Goal: Information Seeking & Learning: Check status

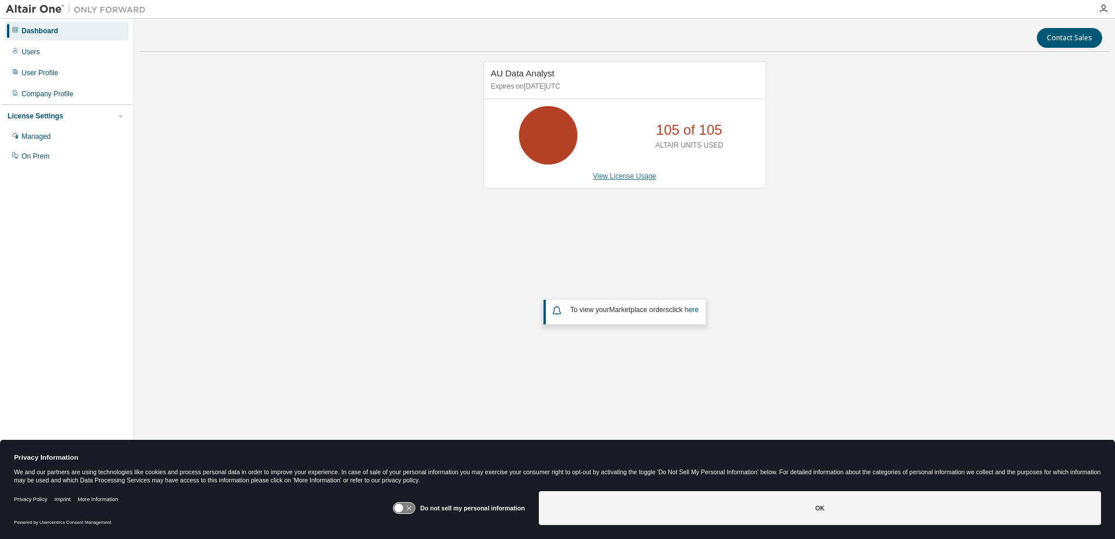
click at [626, 173] on link "View License Usage" at bounding box center [625, 176] width 64 height 8
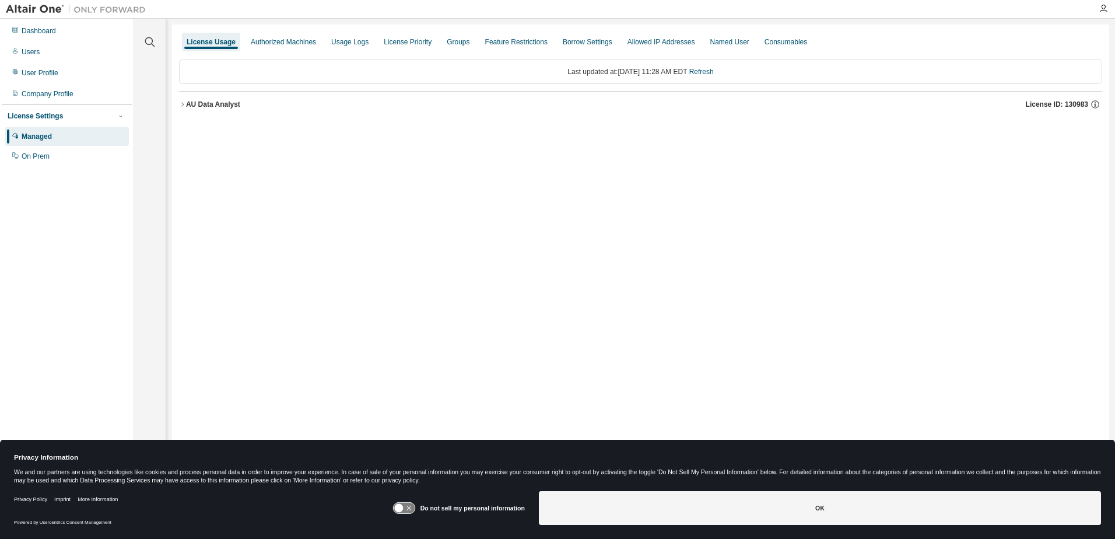
click at [216, 106] on div "AU Data Analyst" at bounding box center [213, 104] width 54 height 9
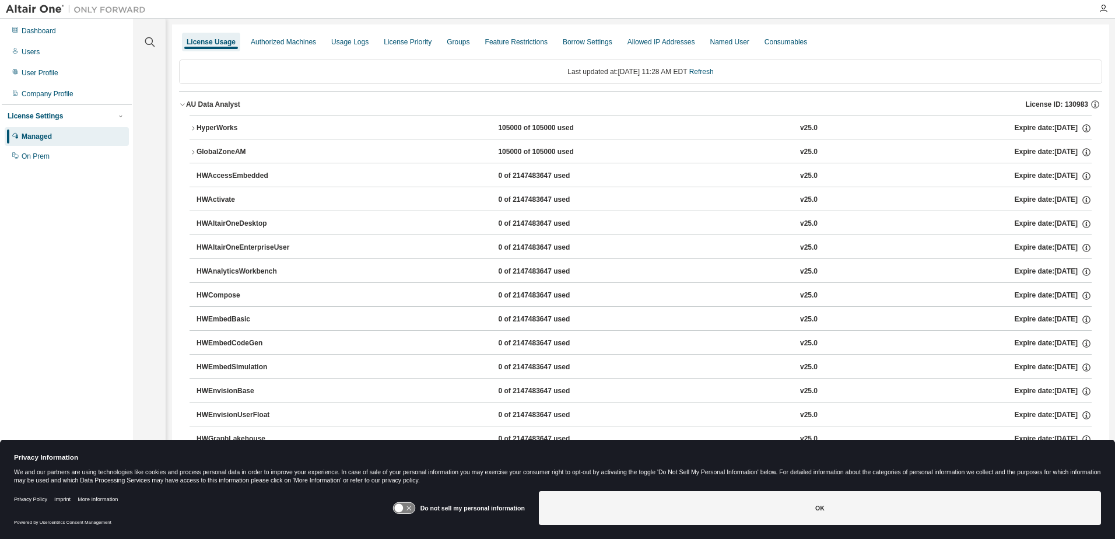
click at [216, 128] on div "HyperWorks" at bounding box center [249, 128] width 105 height 11
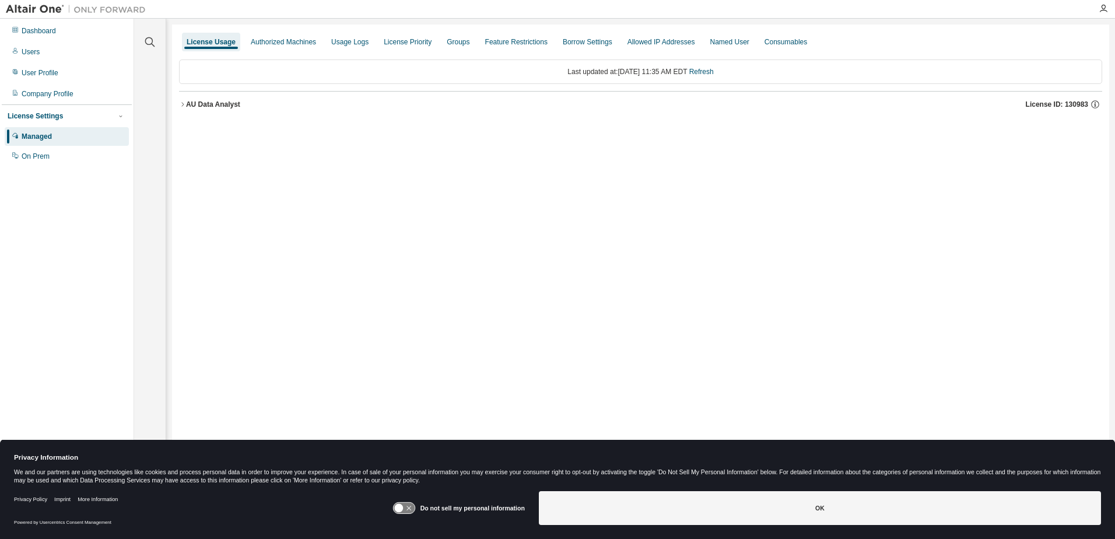
click at [204, 105] on div "AU Data Analyst" at bounding box center [213, 104] width 54 height 9
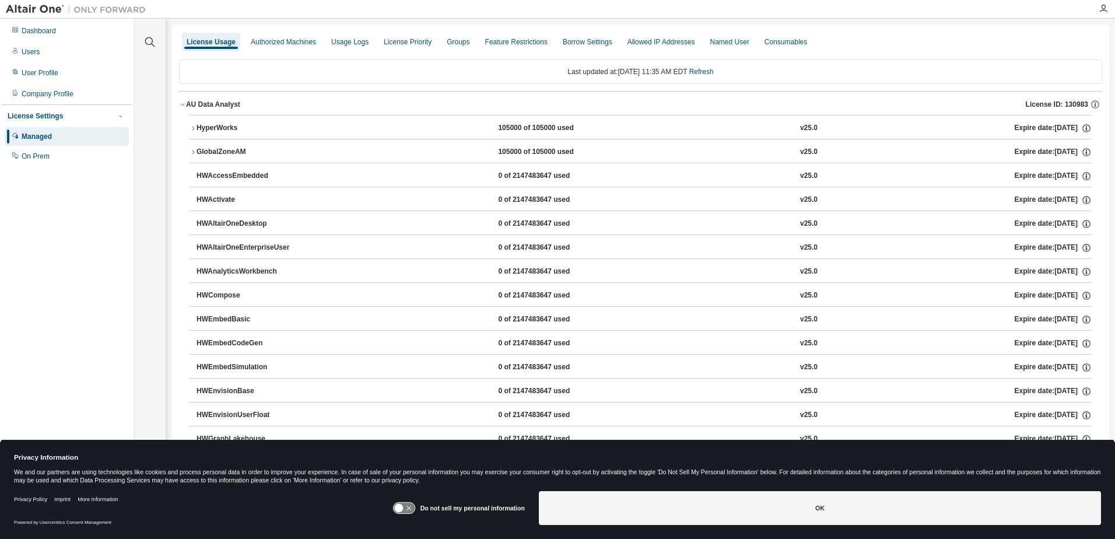
click at [214, 127] on div "HyperWorks" at bounding box center [249, 128] width 105 height 11
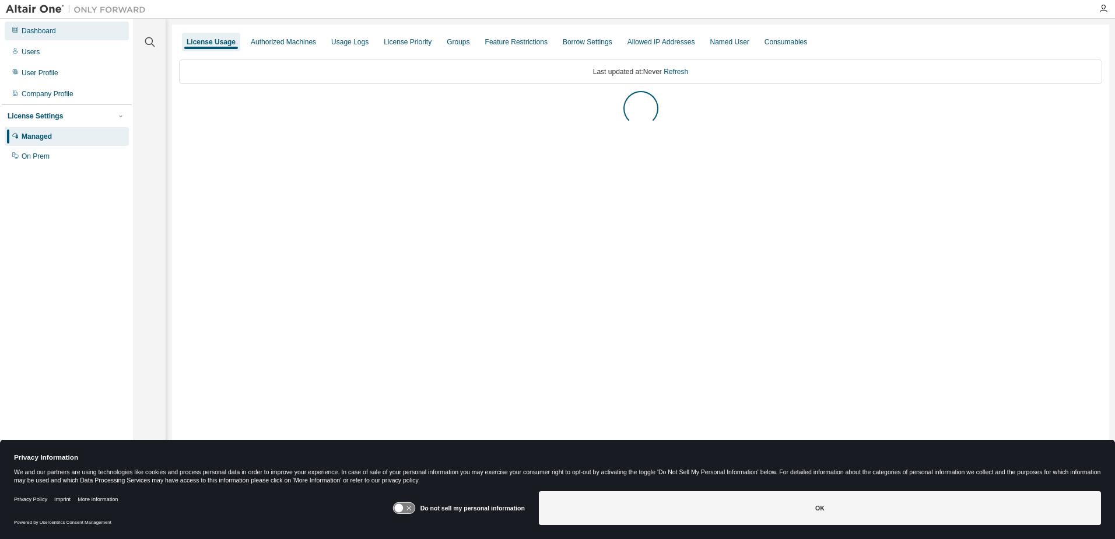
click at [44, 29] on div "Dashboard" at bounding box center [39, 30] width 34 height 9
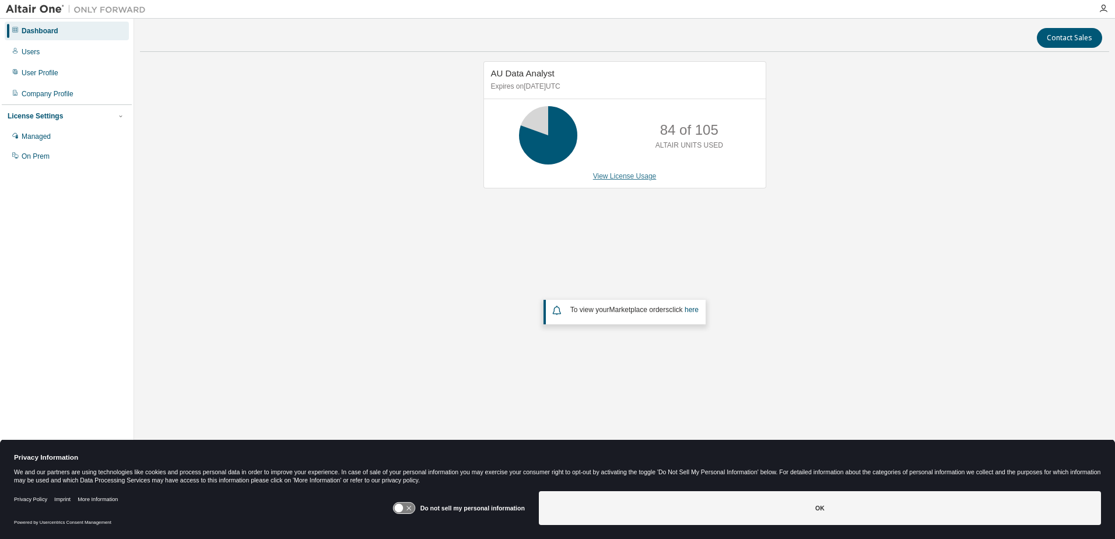
click at [642, 177] on link "View License Usage" at bounding box center [625, 176] width 64 height 8
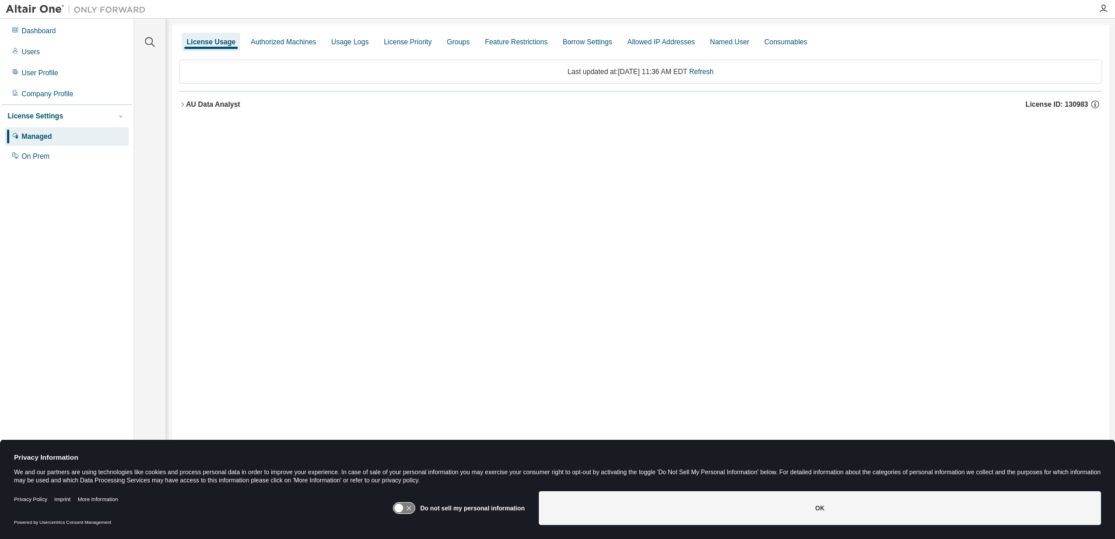
click at [220, 105] on div "AU Data Analyst" at bounding box center [213, 104] width 54 height 9
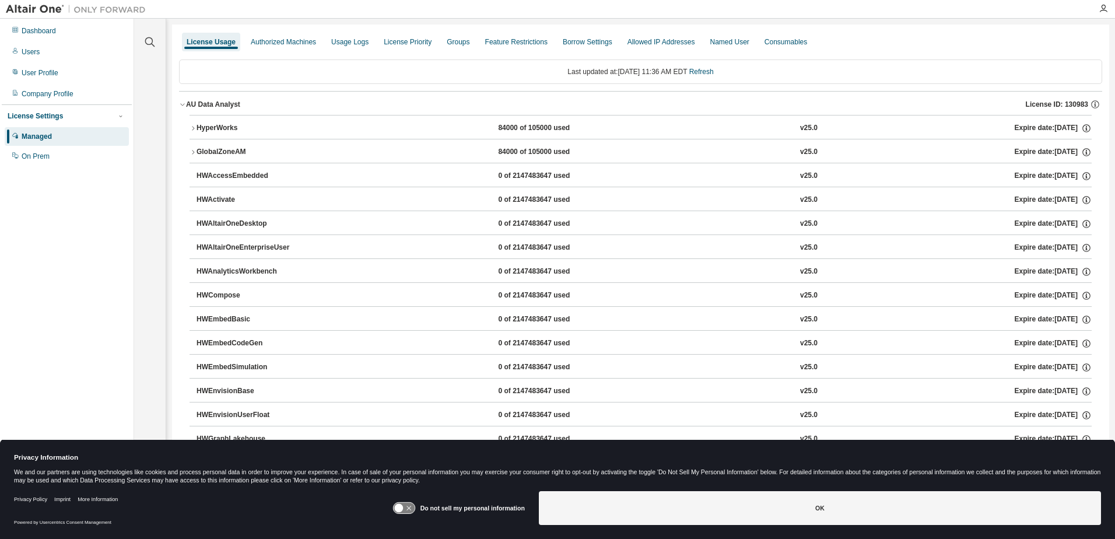
click at [220, 127] on div "HyperWorks" at bounding box center [249, 128] width 105 height 11
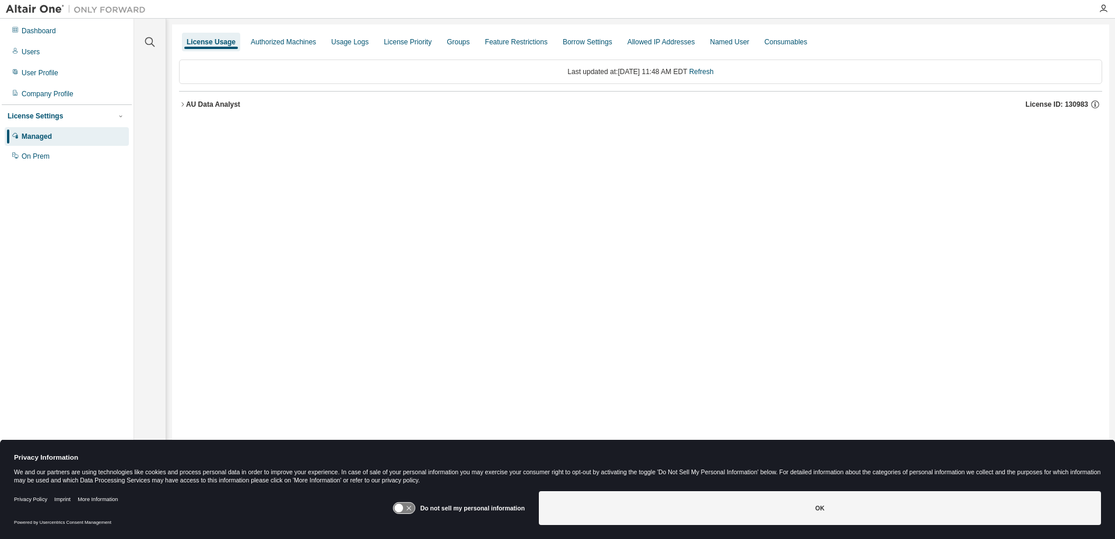
click at [214, 104] on div "AU Data Analyst" at bounding box center [213, 104] width 54 height 9
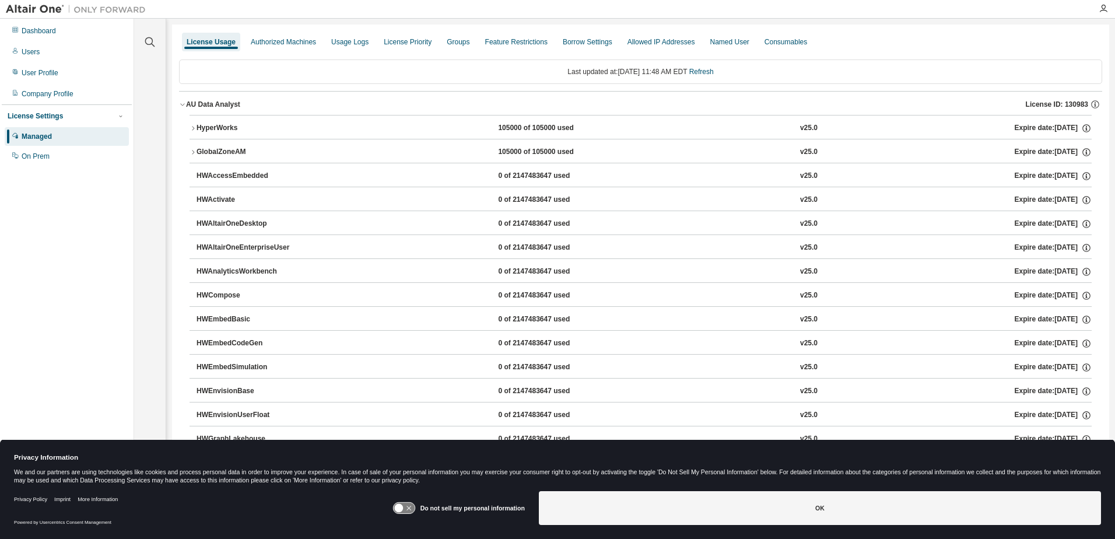
click at [210, 130] on div "HyperWorks" at bounding box center [249, 128] width 105 height 11
